Goal: Information Seeking & Learning: Learn about a topic

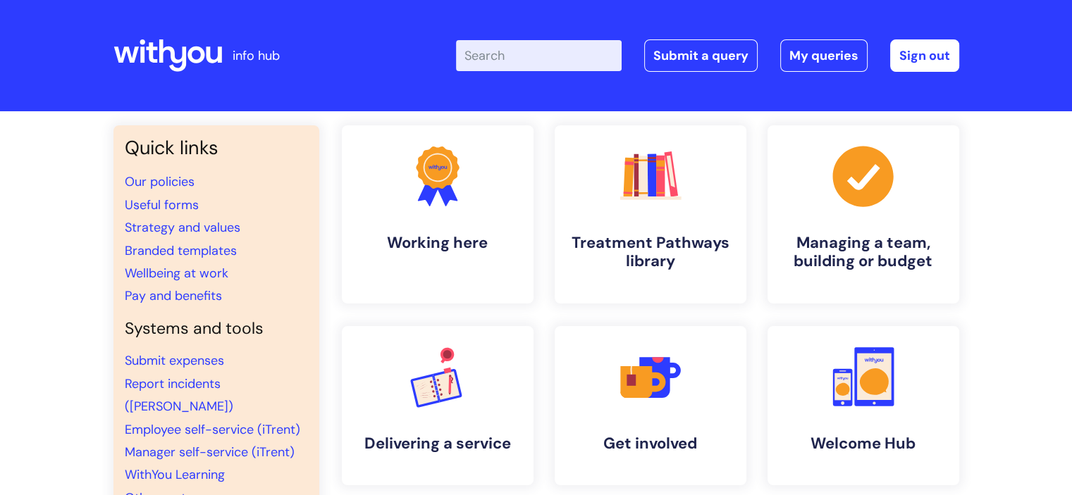
click at [523, 56] on input "Enter your search term here..." at bounding box center [539, 55] width 166 height 31
click at [178, 292] on link "Pay and benefits" at bounding box center [173, 295] width 97 height 17
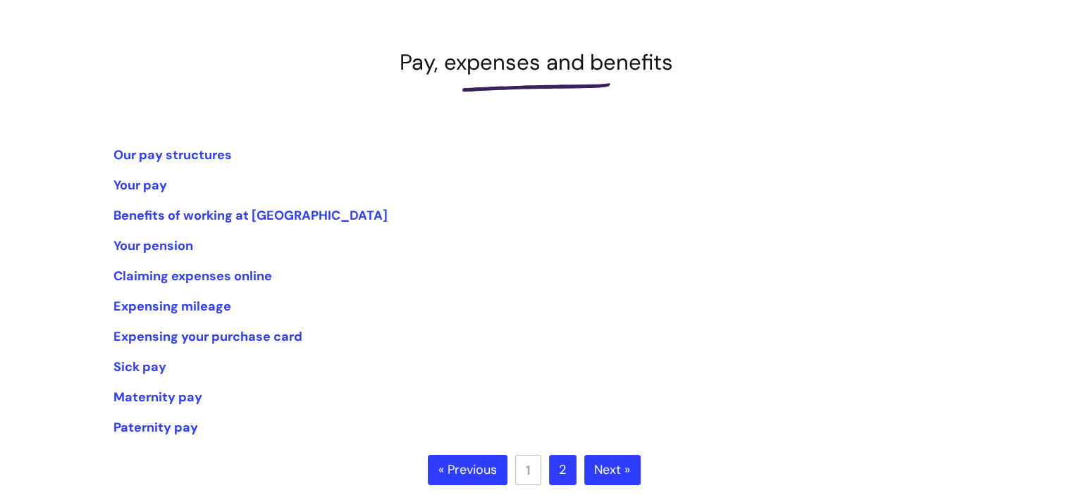
scroll to position [176, 0]
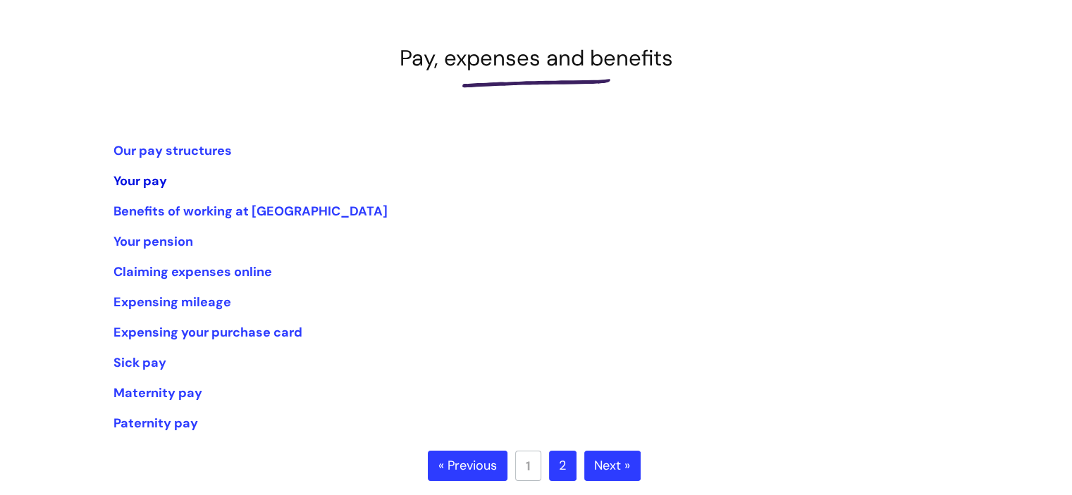
click at [138, 182] on link "Your pay" at bounding box center [140, 181] width 54 height 17
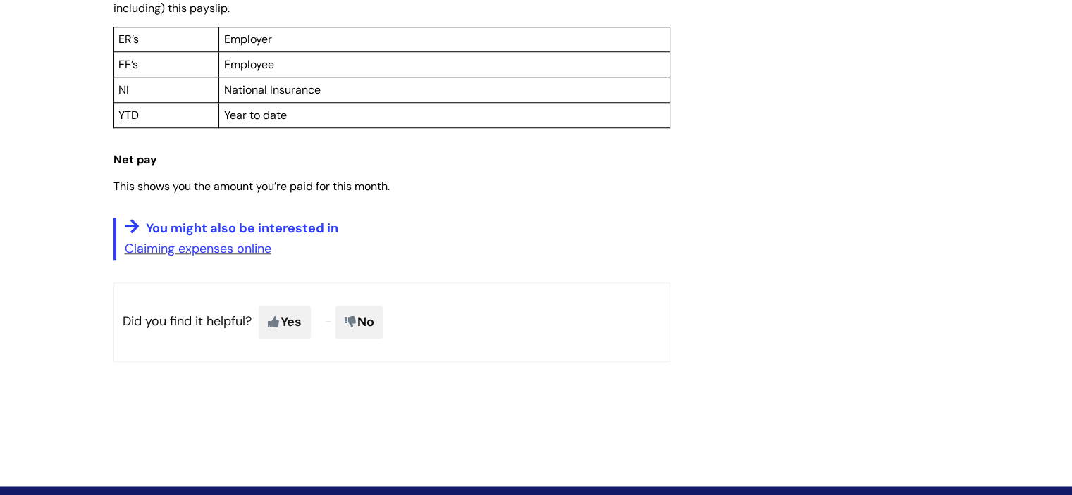
scroll to position [1099, 0]
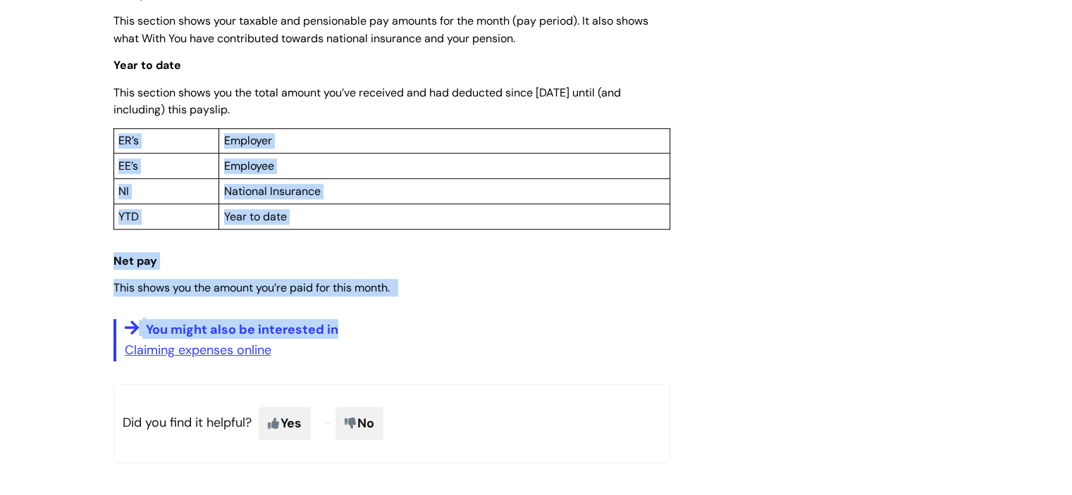
drag, startPoint x: 1060, startPoint y: 325, endPoint x: 1038, endPoint y: 177, distance: 149.5
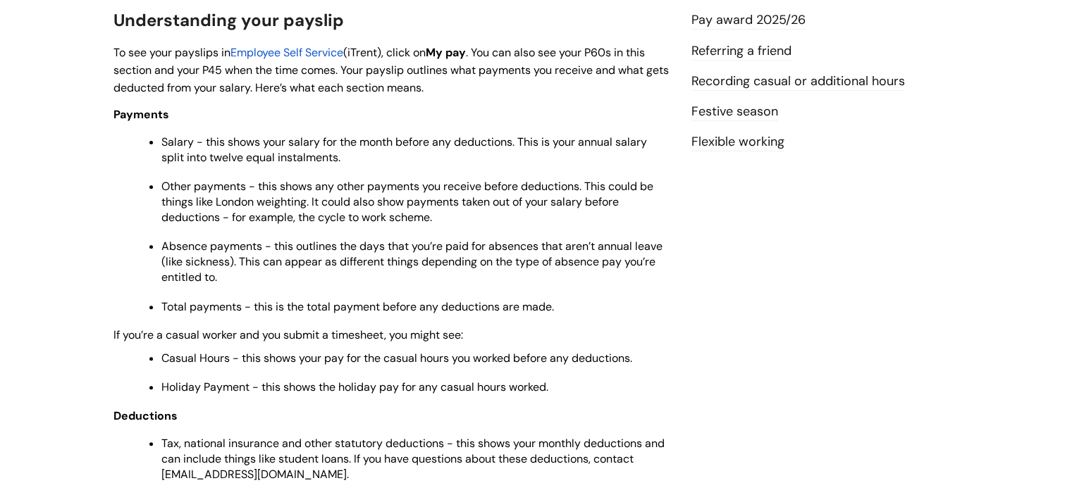
scroll to position [0, 0]
